Goal: Task Accomplishment & Management: Use online tool/utility

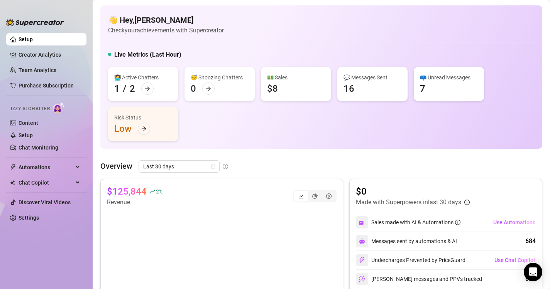
scroll to position [49, 0]
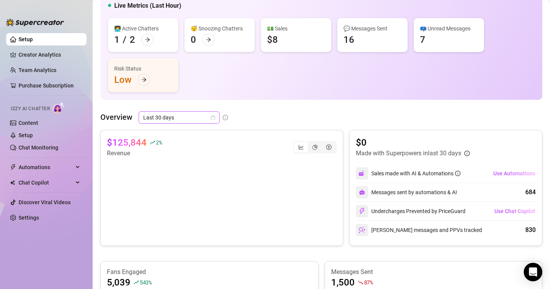
click at [195, 119] on span "Last 30 days" at bounding box center [179, 118] width 72 height 12
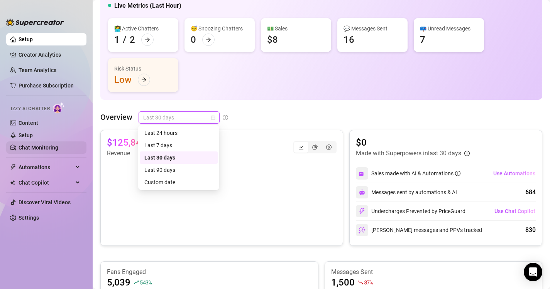
click at [39, 151] on link "Chat Monitoring" at bounding box center [39, 148] width 40 height 6
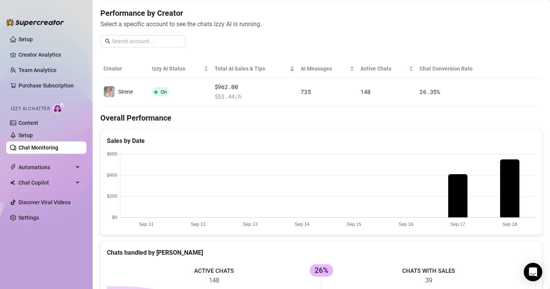
scroll to position [93, 0]
click at [511, 172] on canvas at bounding box center [321, 190] width 429 height 77
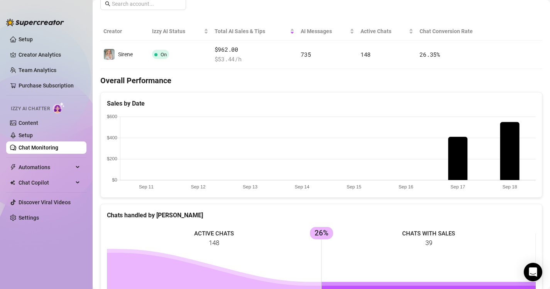
scroll to position [0, 0]
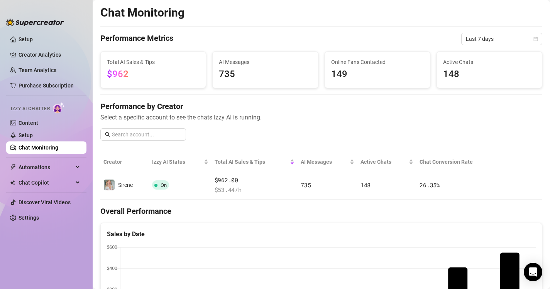
click at [147, 70] on span "$962" at bounding box center [153, 74] width 93 height 15
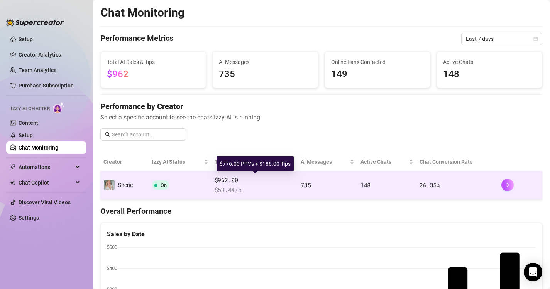
click at [228, 181] on span "$962.00" at bounding box center [254, 180] width 80 height 9
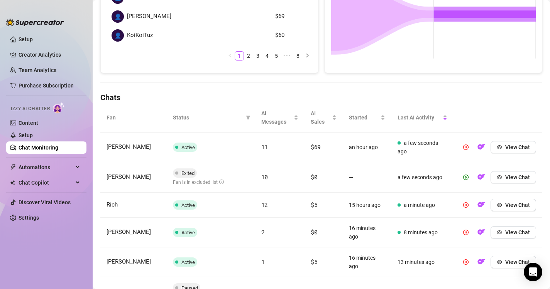
scroll to position [187, 0]
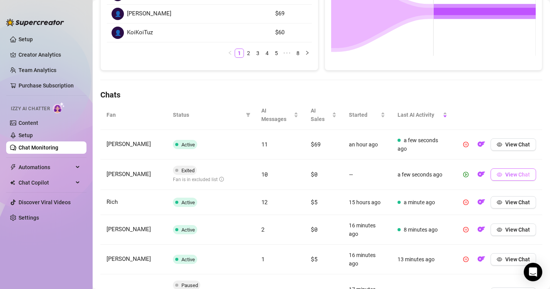
click at [515, 175] on span "View Chat" at bounding box center [517, 175] width 25 height 6
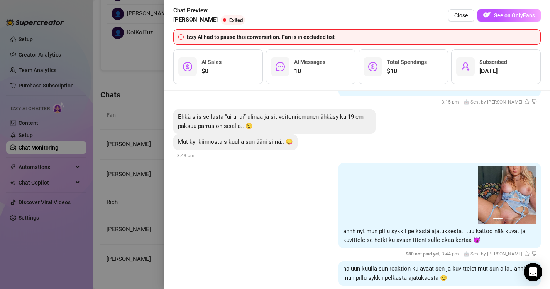
scroll to position [2248, 0]
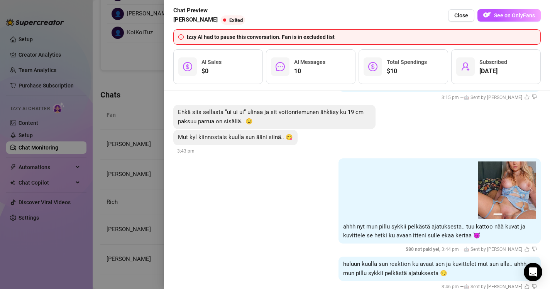
click at [125, 77] on div at bounding box center [275, 144] width 550 height 289
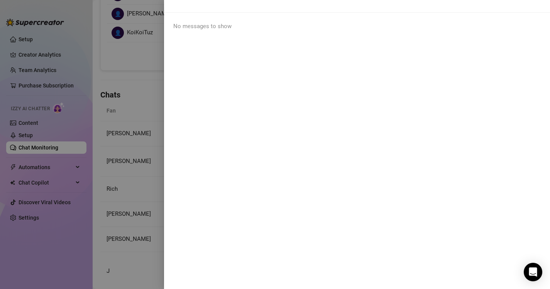
scroll to position [0, 0]
